Goal: Information Seeking & Learning: Learn about a topic

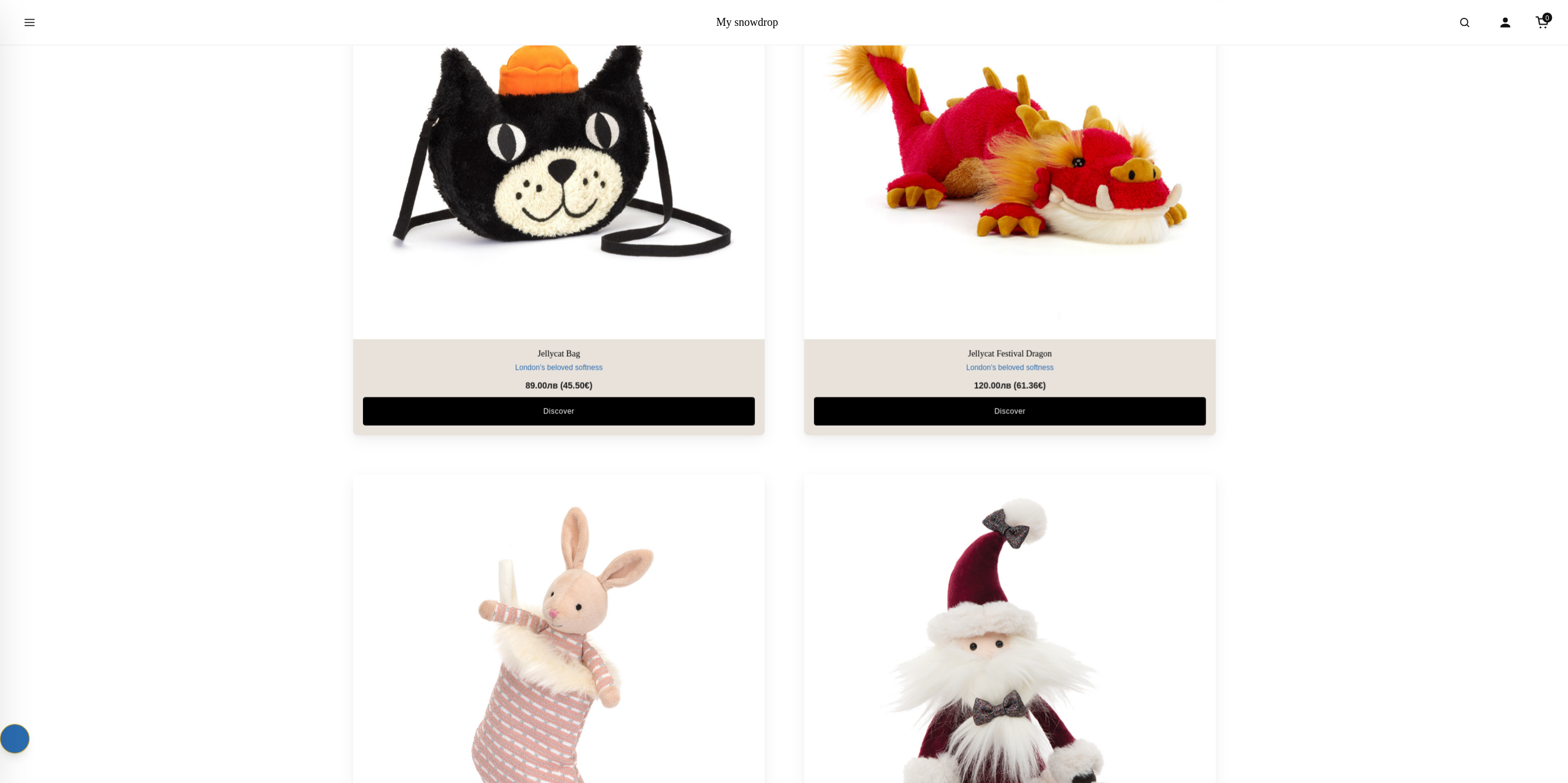
scroll to position [7027, 0]
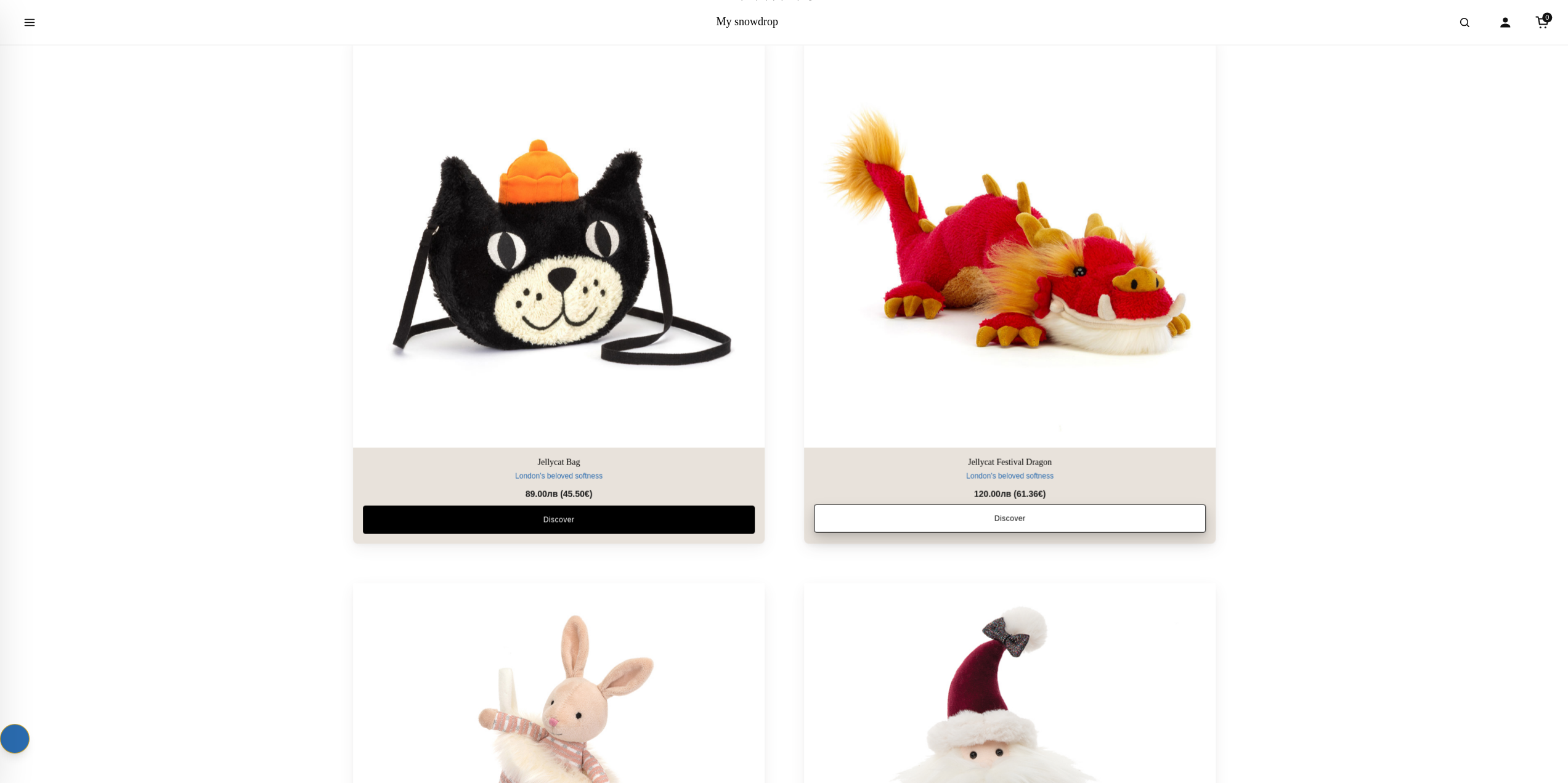
click at [924, 508] on link "Discover" at bounding box center [1010, 519] width 392 height 29
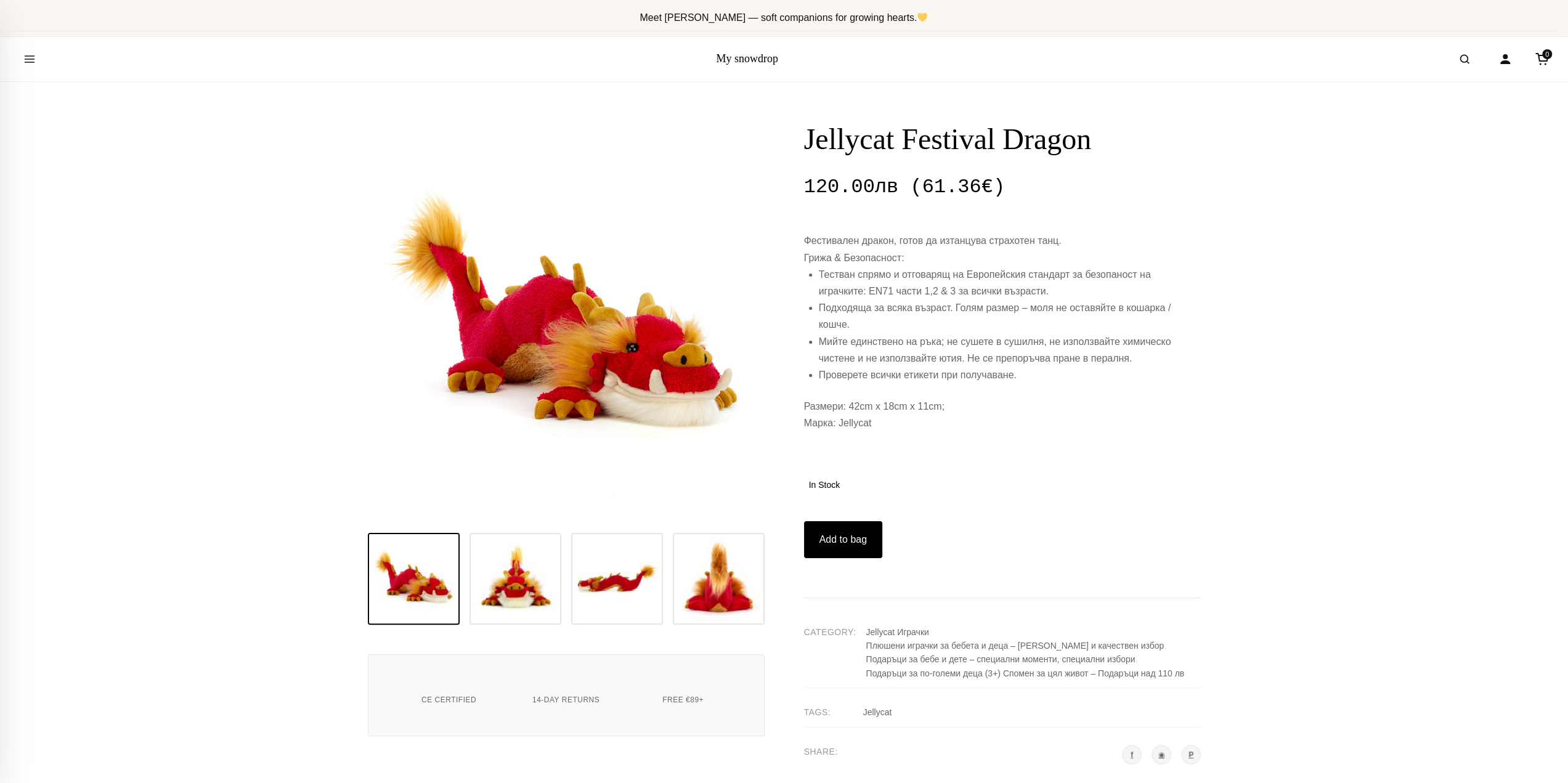
click at [856, 426] on p "Марка: Jellycat" at bounding box center [1003, 423] width 397 height 17
drag, startPoint x: 843, startPoint y: 421, endPoint x: 860, endPoint y: 423, distance: 17.1
click at [844, 421] on p "Марка: Jellycat" at bounding box center [1003, 423] width 397 height 17
click at [1460, 57] on circle "Open search" at bounding box center [1464, 58] width 7 height 7
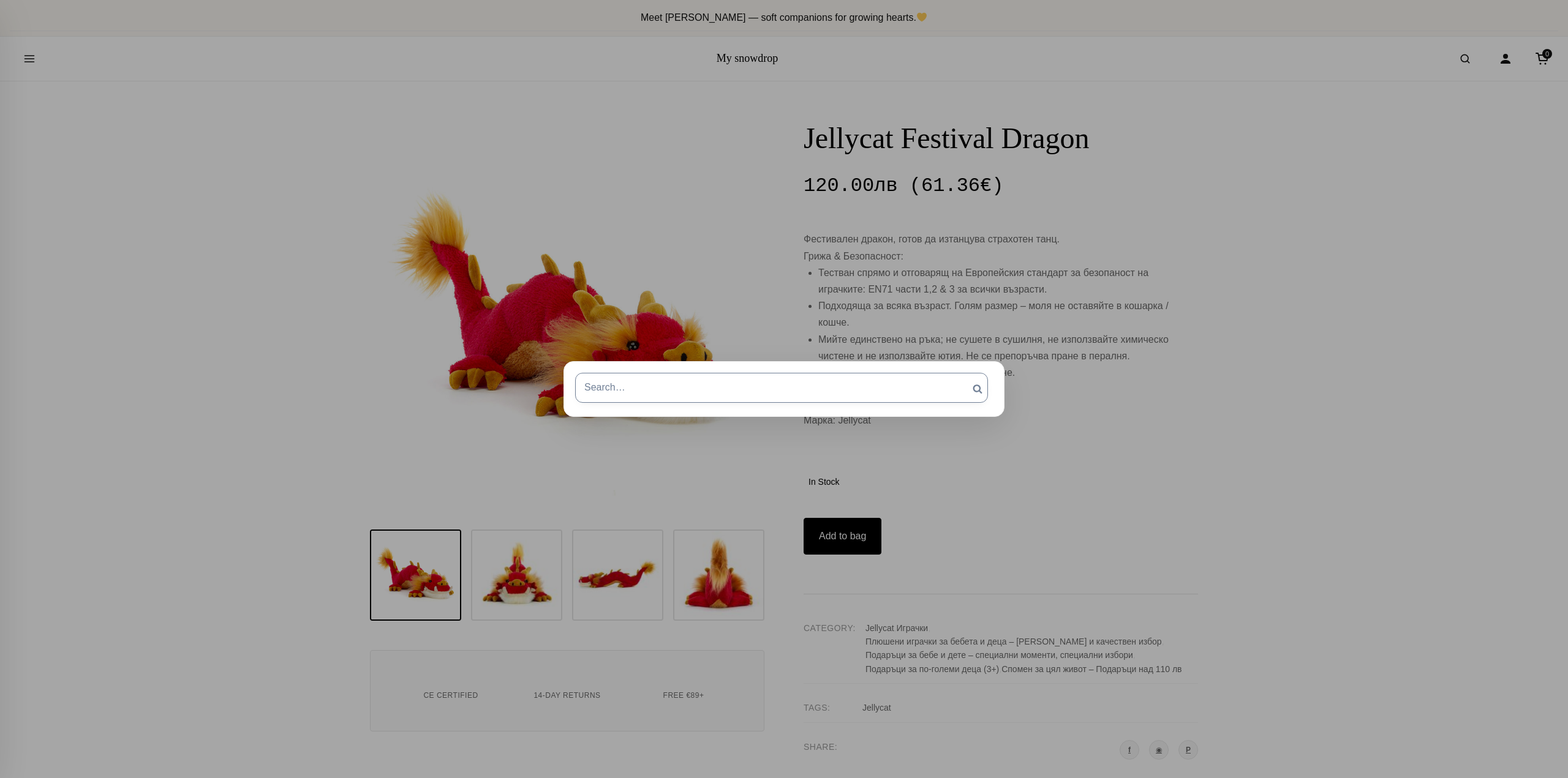
click at [733, 386] on input "Търсене за:" at bounding box center [782, 387] width 413 height 29
type input "йеллъцат"
click at [962, 373] on input "Търсене" at bounding box center [977, 389] width 30 height 32
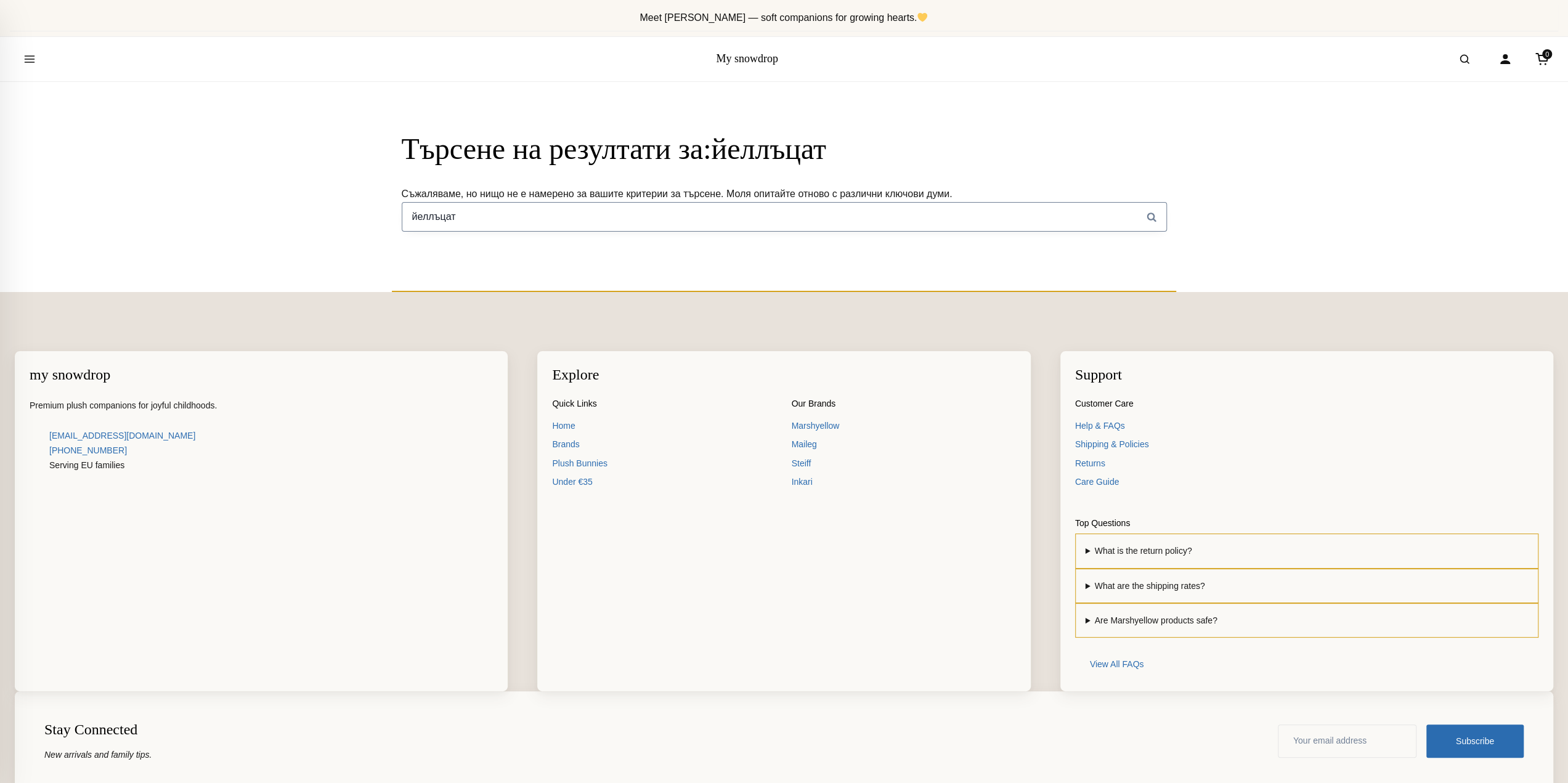
drag, startPoint x: 460, startPoint y: 221, endPoint x: 396, endPoint y: 224, distance: 64.1
click at [394, 224] on div "Търсене на резултати за: йеллъцат Съжаляваме, но нищо не е намерено за вашите к…" at bounding box center [784, 181] width 795 height 101
type input "jellycat"
click at [1136, 202] on input "Търсене" at bounding box center [1152, 216] width 31 height 30
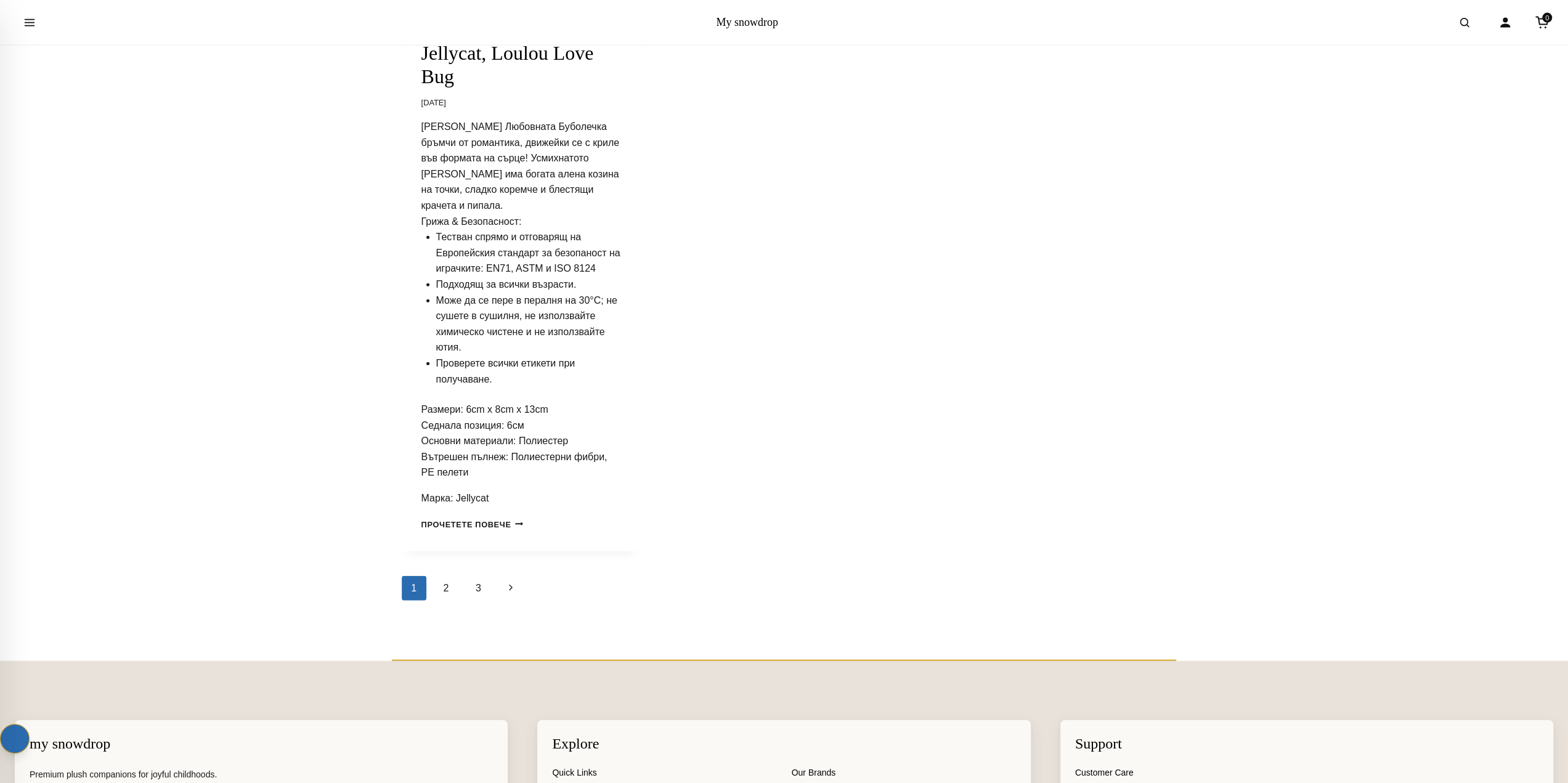
scroll to position [3329, 0]
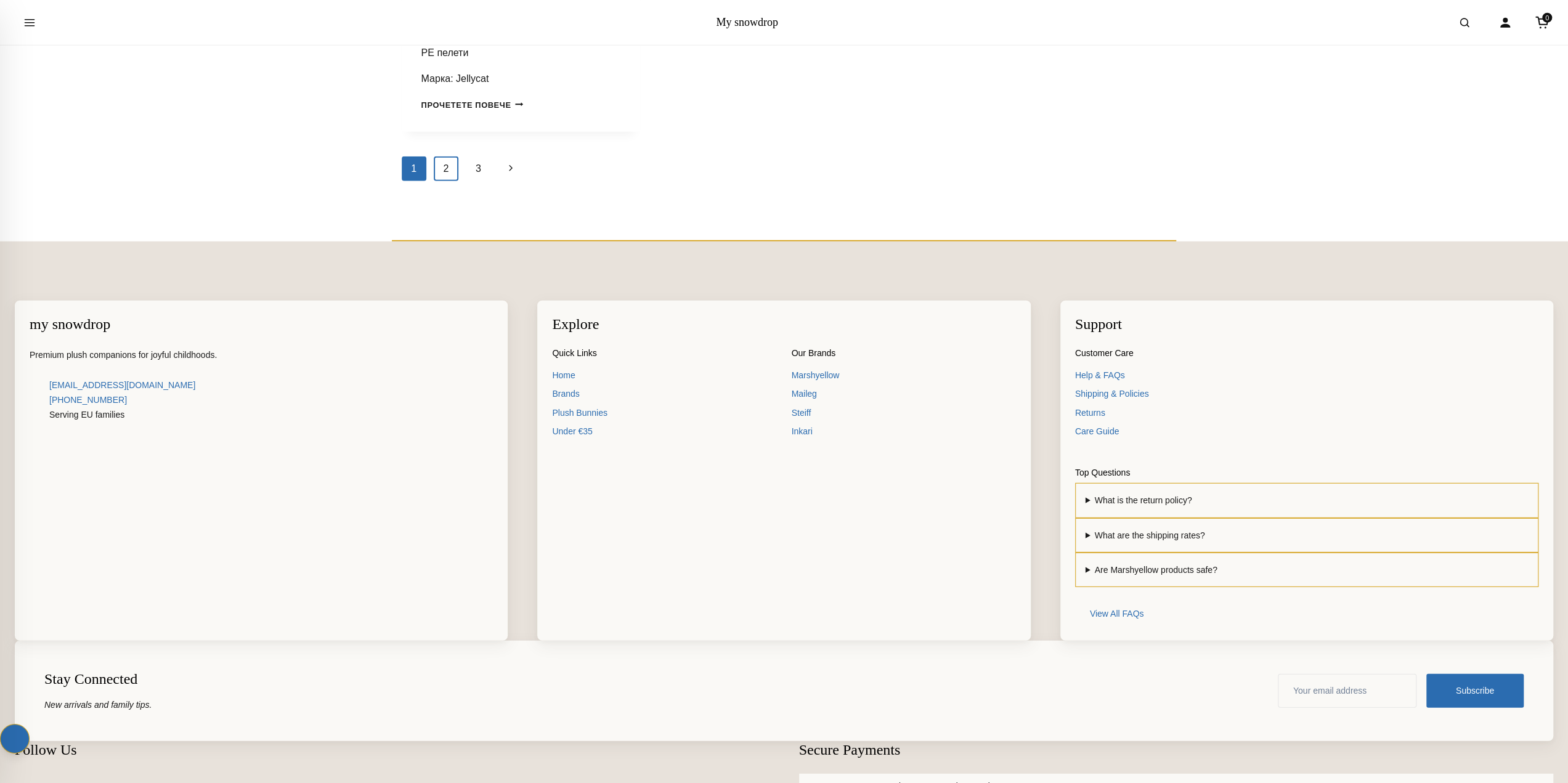
click at [445, 178] on link "2" at bounding box center [445, 168] width 24 height 24
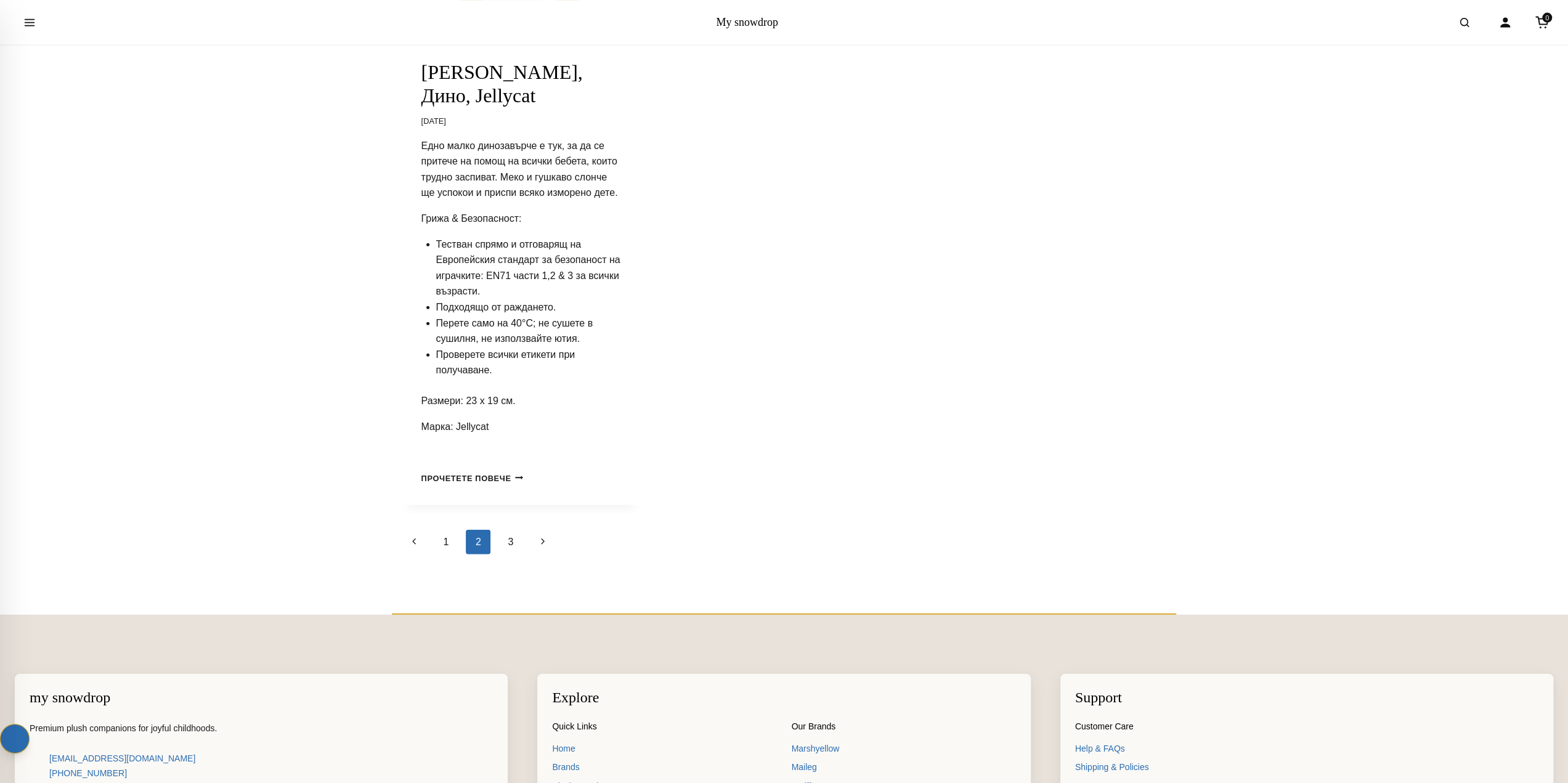
scroll to position [2897, 0]
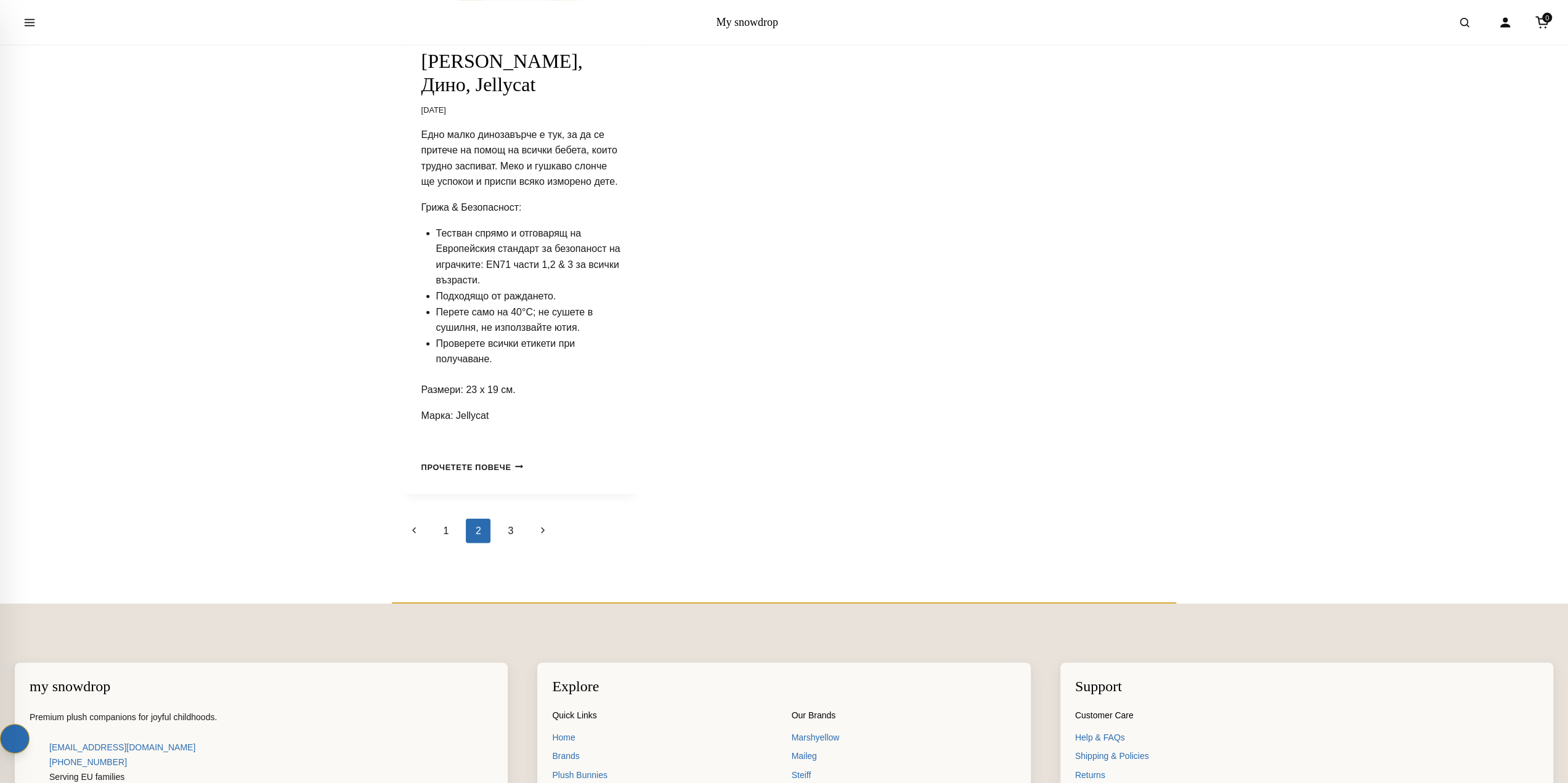
click at [510, 522] on link "3" at bounding box center [510, 531] width 24 height 24
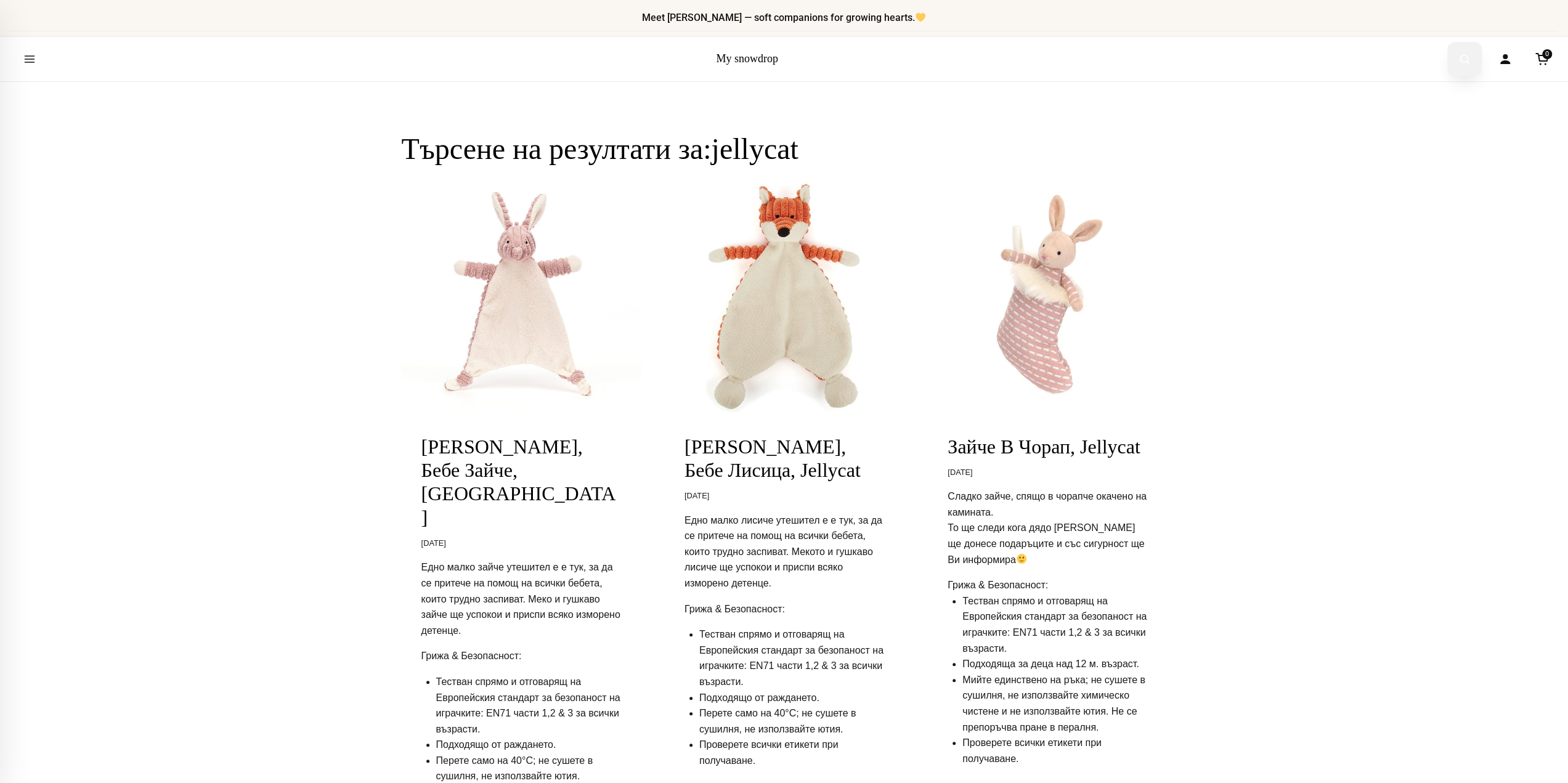
click at [1459, 56] on icon "Open search" at bounding box center [1465, 59] width 13 height 22
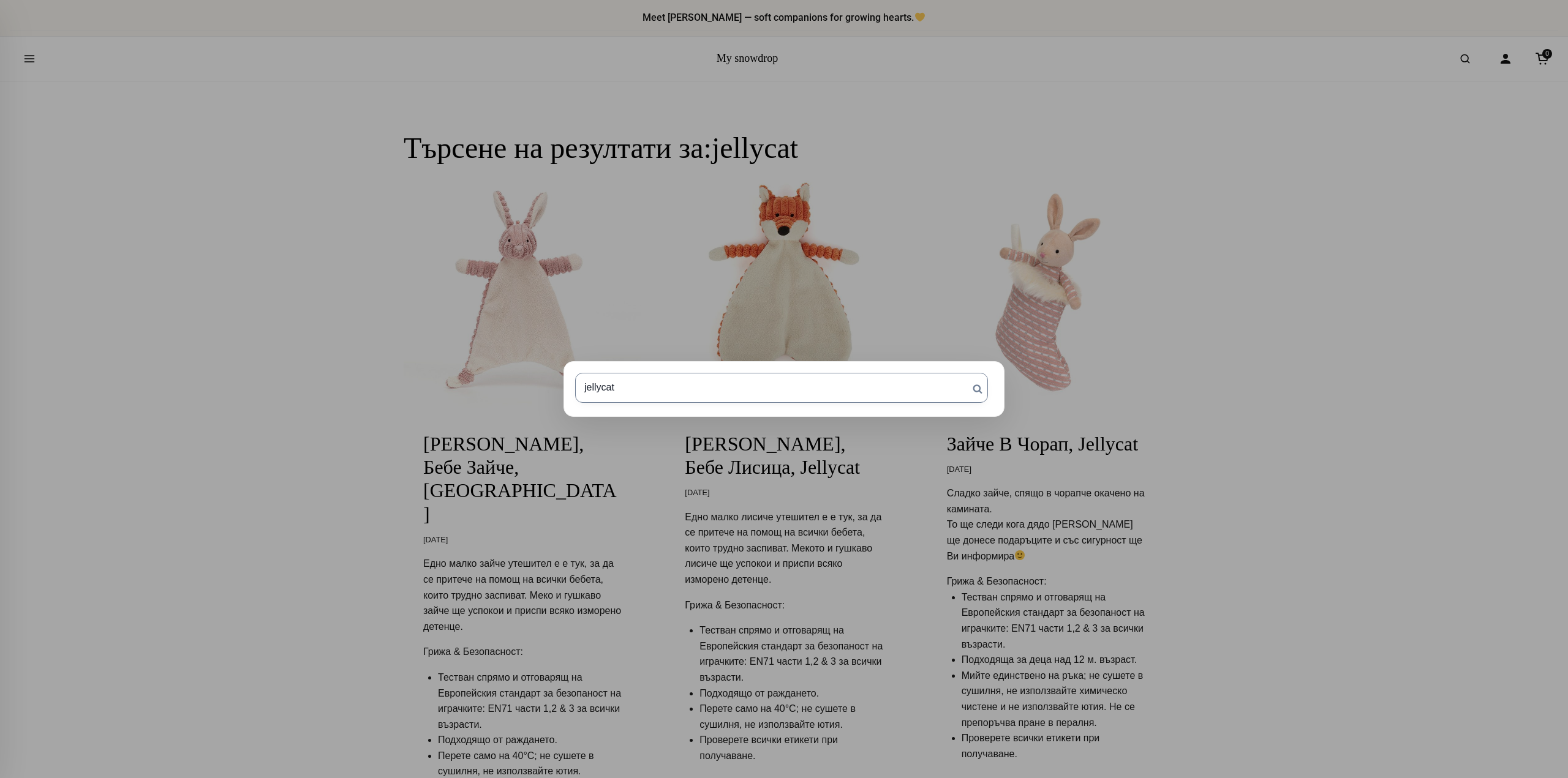
click at [911, 378] on input "jellycat" at bounding box center [782, 387] width 413 height 29
type input "j"
type input "maileg"
click at [962, 373] on input "Търсене" at bounding box center [977, 389] width 30 height 32
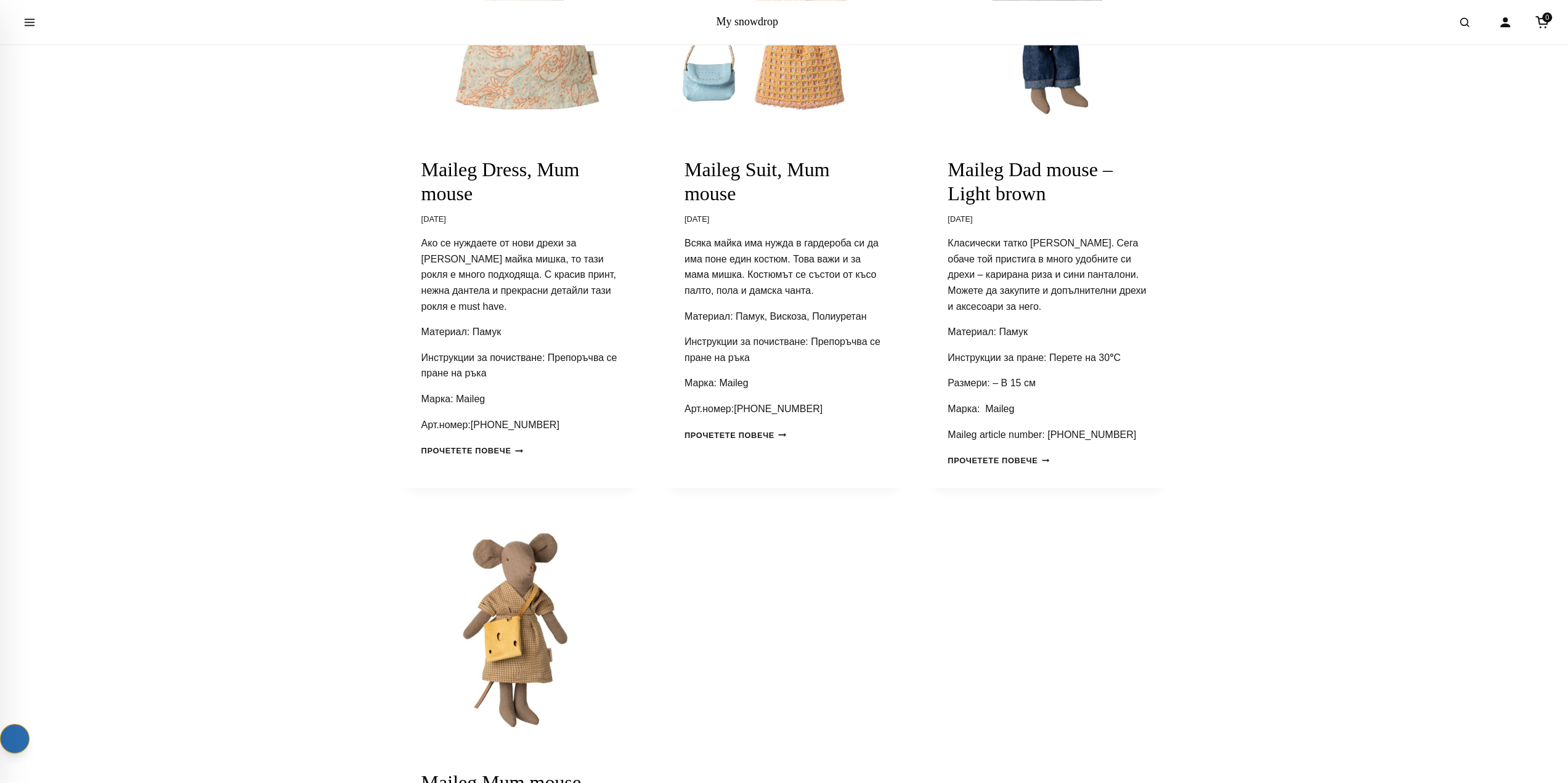
scroll to position [1911, 0]
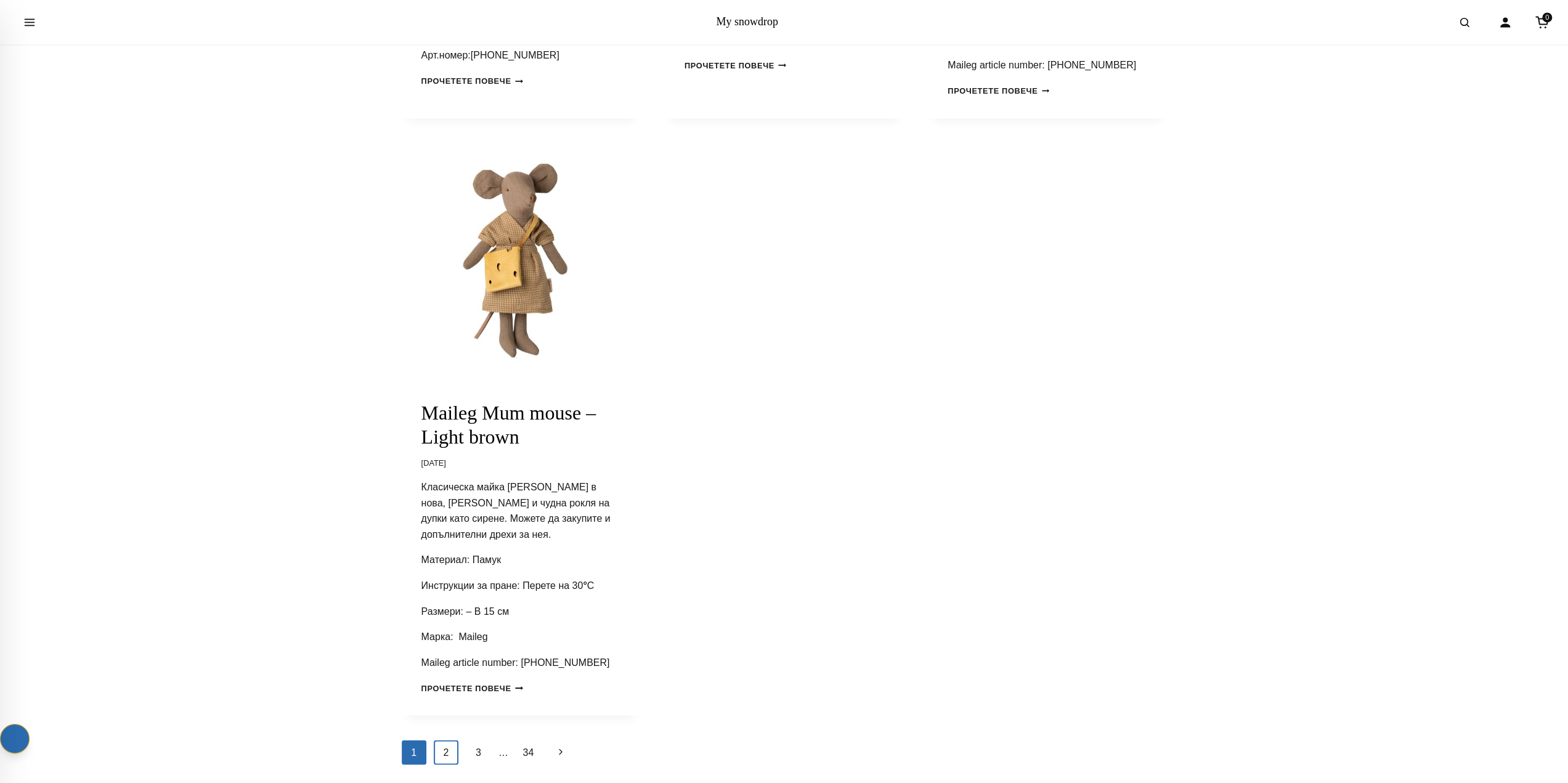
click at [450, 752] on link "2" at bounding box center [445, 752] width 24 height 24
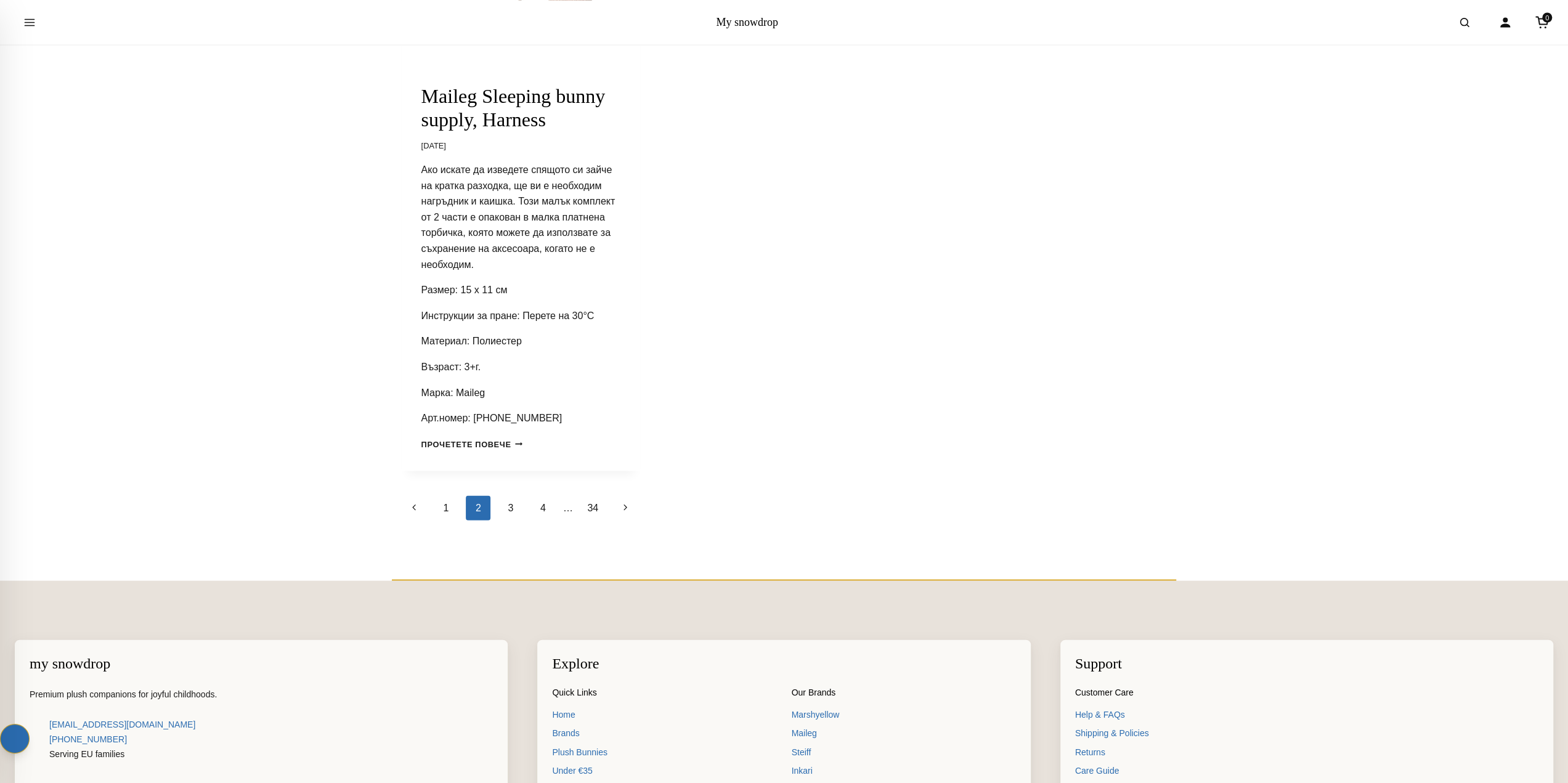
scroll to position [2466, 0]
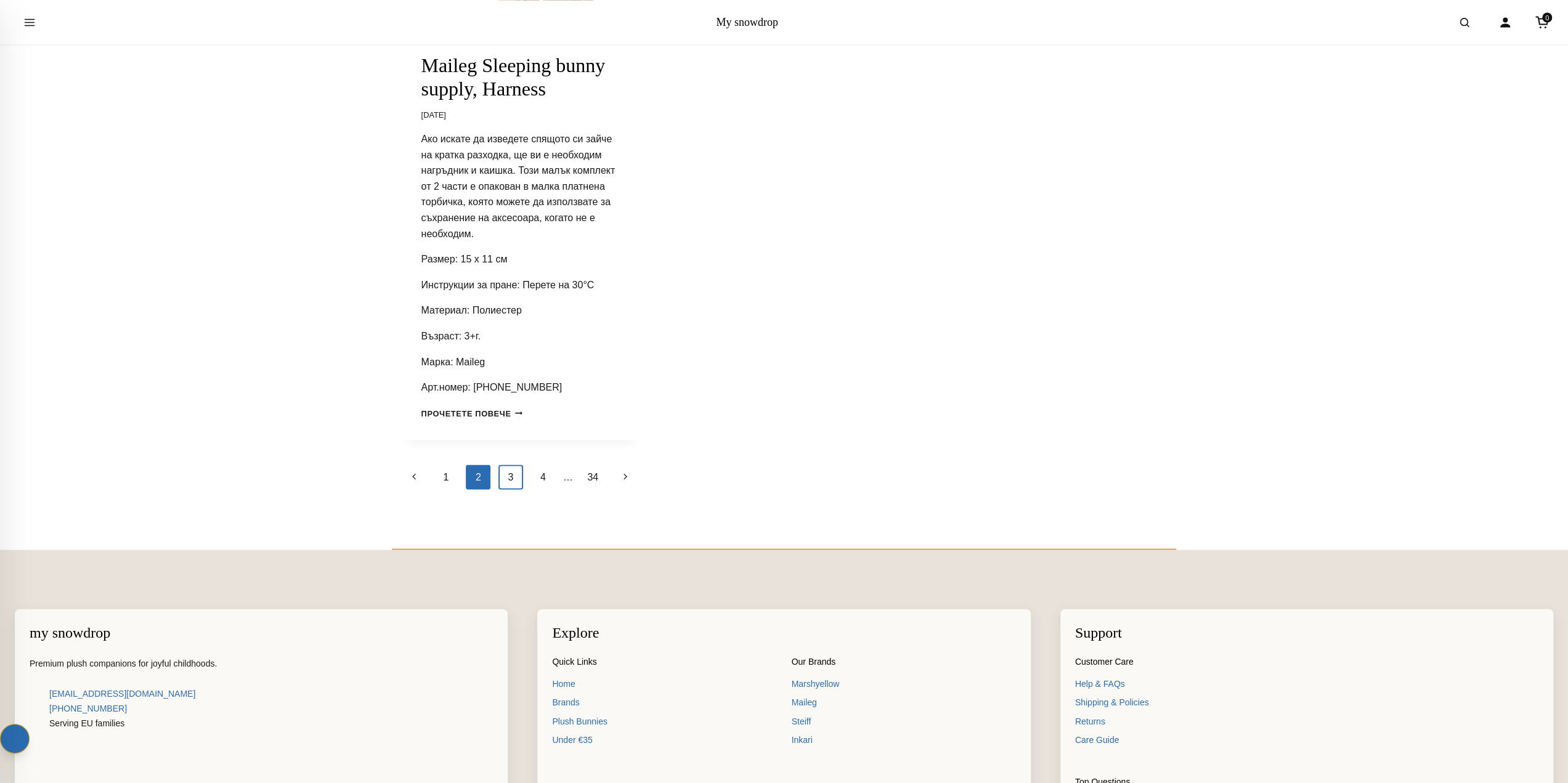
click at [510, 473] on link "3" at bounding box center [510, 477] width 24 height 24
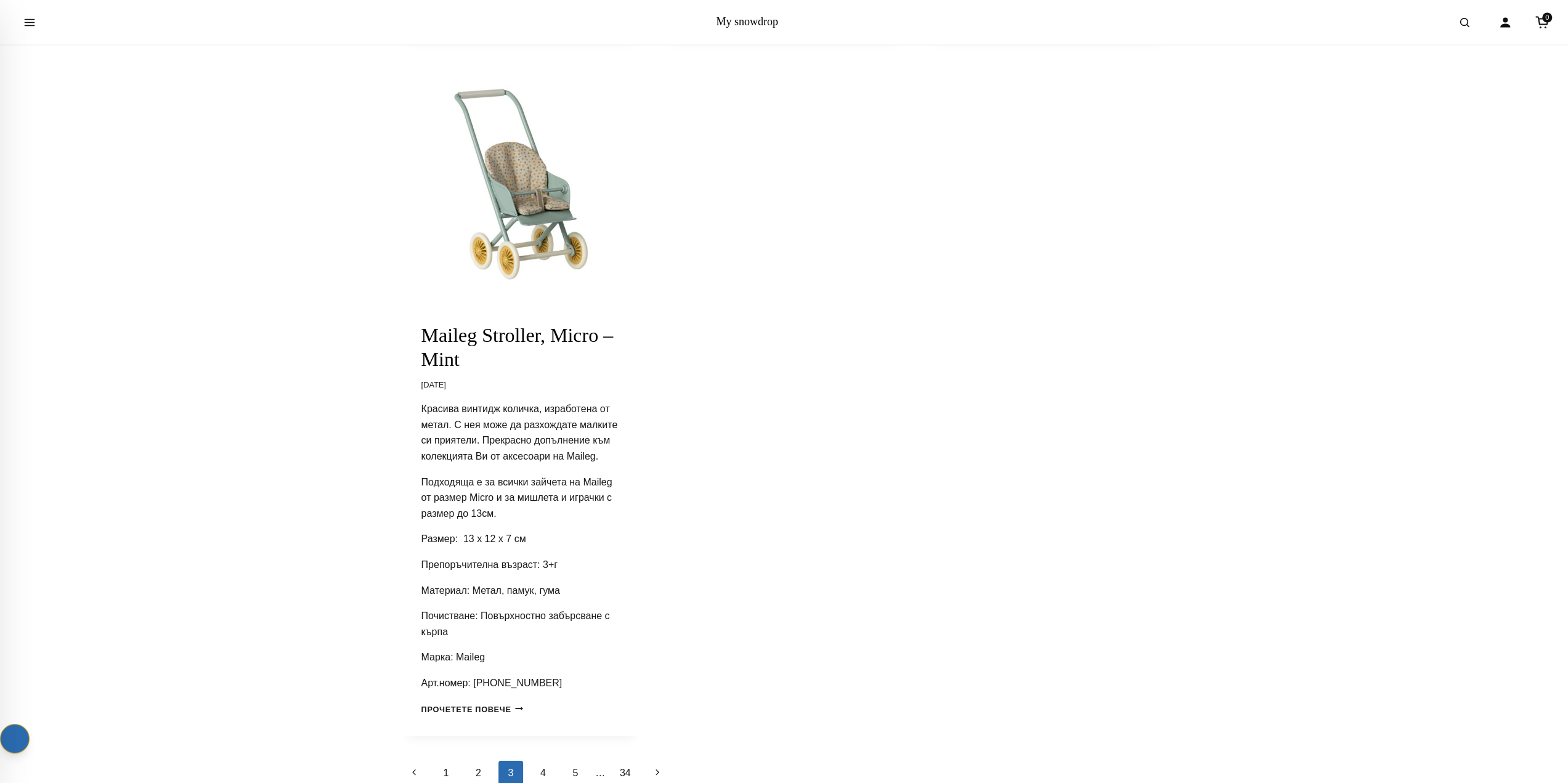
scroll to position [2281, 0]
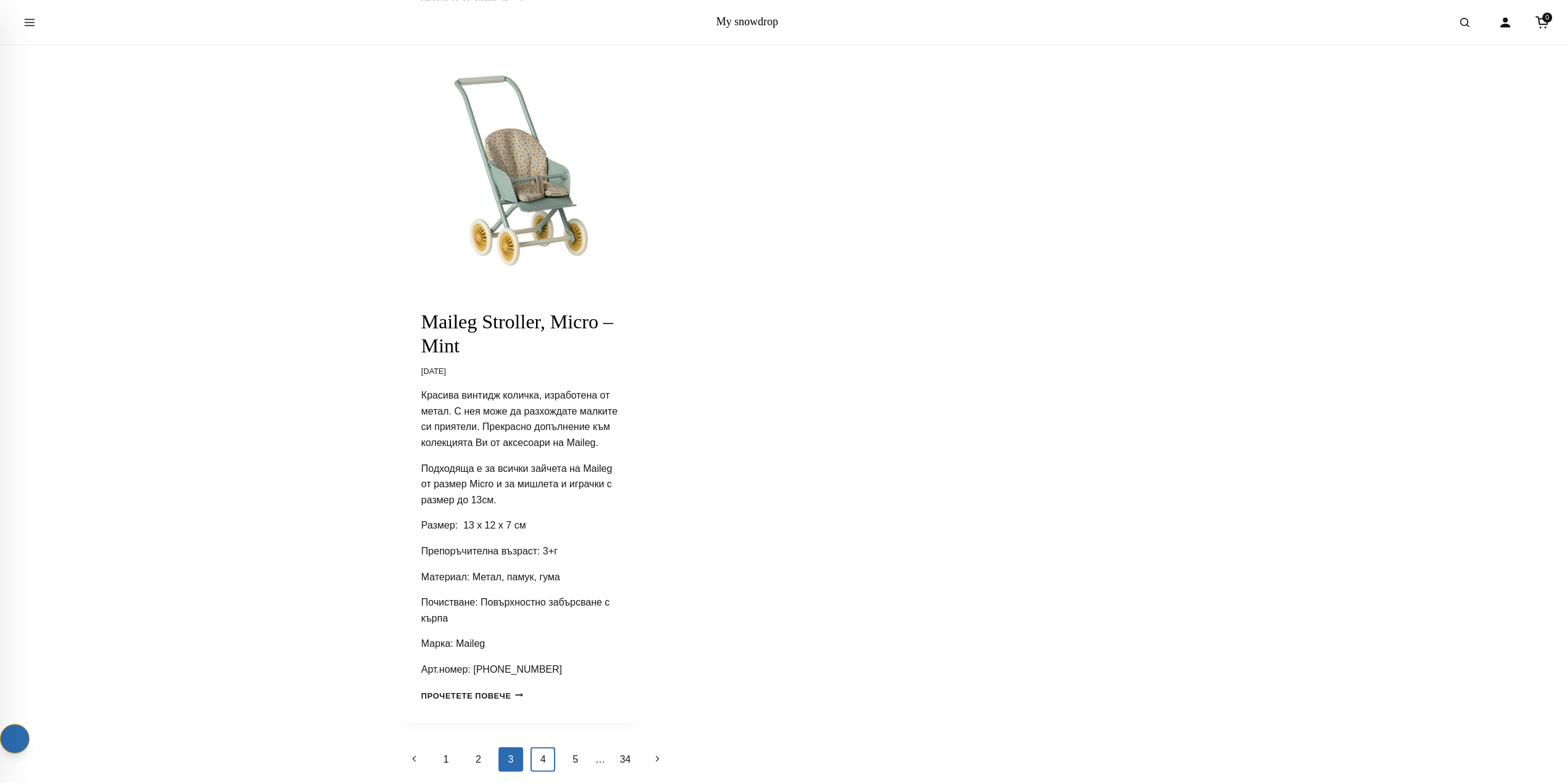
click at [542, 758] on link "4" at bounding box center [542, 759] width 24 height 24
